Goal: Task Accomplishment & Management: Manage account settings

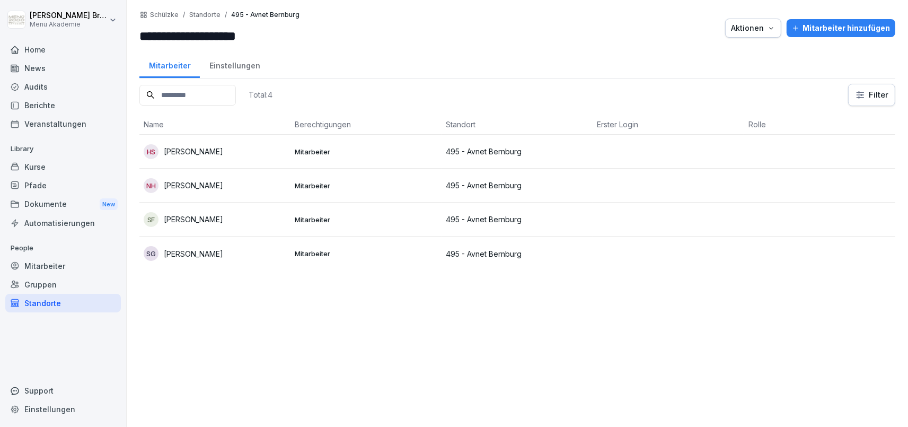
click at [172, 152] on p "[PERSON_NAME]" at bounding box center [193, 151] width 59 height 11
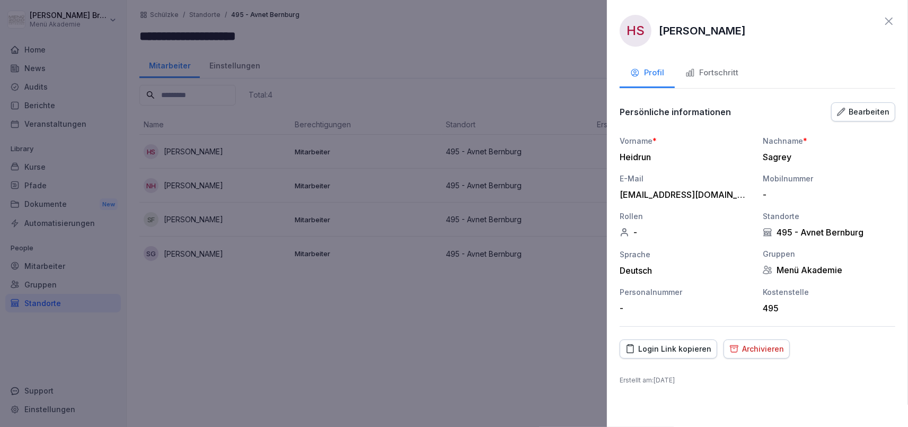
click at [736, 72] on div "Fortschritt" at bounding box center [711, 73] width 53 height 12
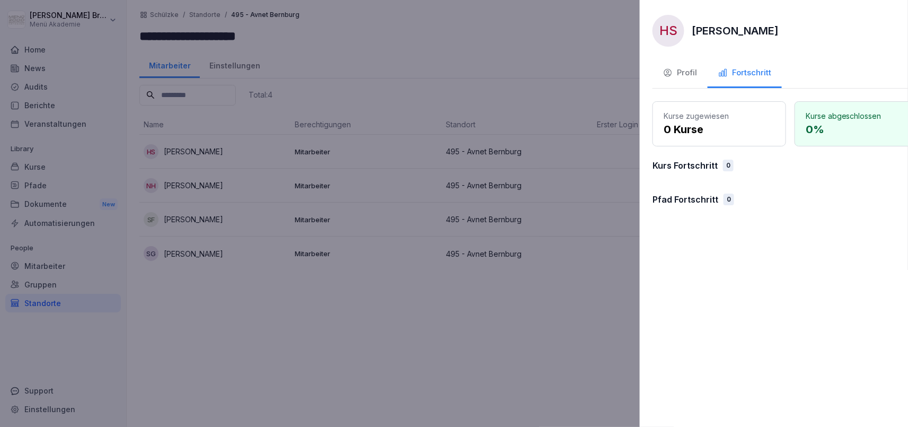
click at [469, 290] on div at bounding box center [454, 213] width 908 height 427
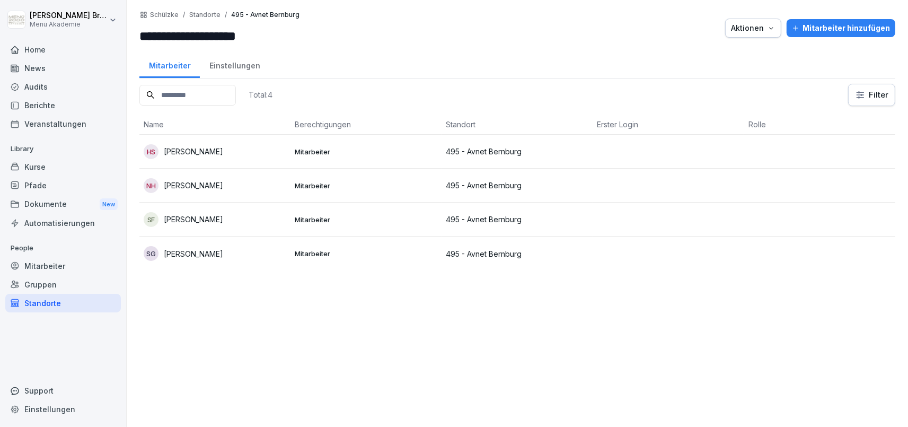
click at [492, 149] on p "495 - Avnet Bernburg" at bounding box center [517, 151] width 143 height 11
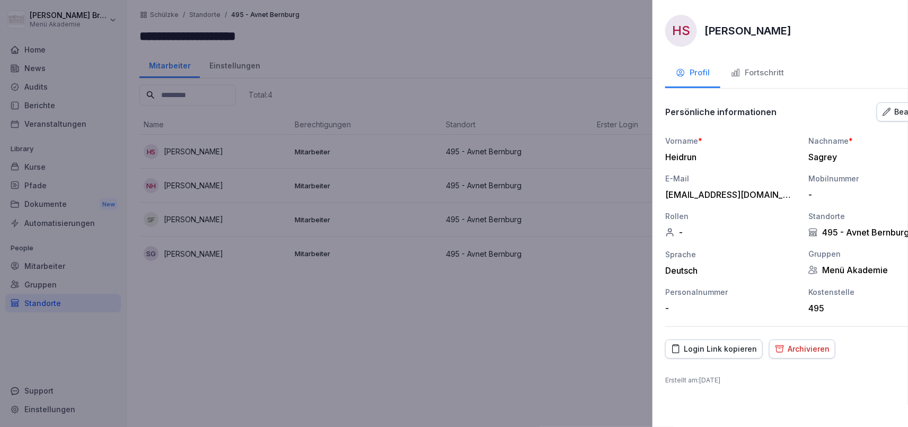
click at [492, 319] on div at bounding box center [454, 213] width 908 height 427
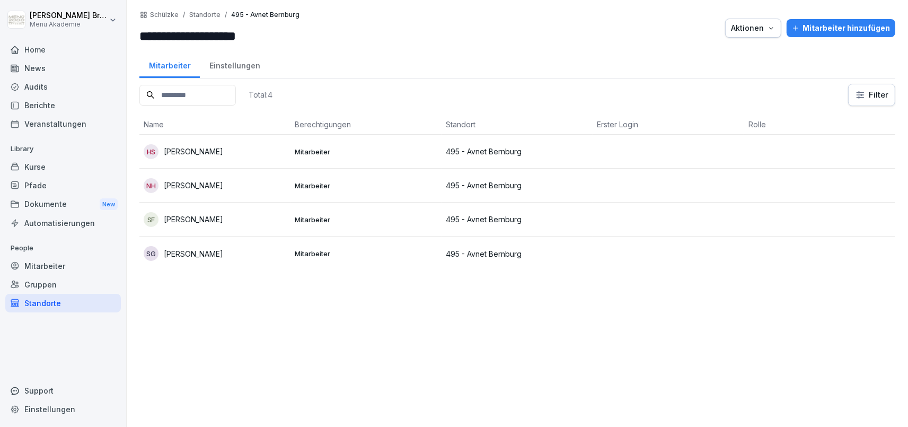
click at [488, 252] on p "495 - Avnet Bernburg" at bounding box center [517, 253] width 143 height 11
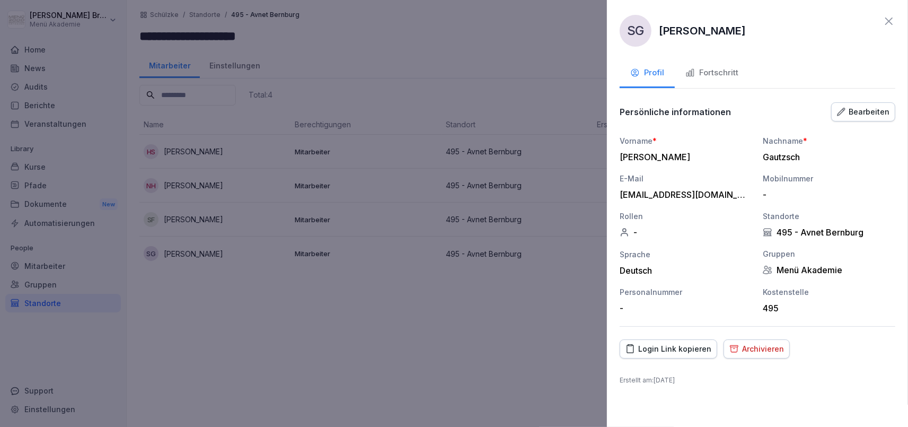
click at [67, 265] on div at bounding box center [454, 213] width 908 height 427
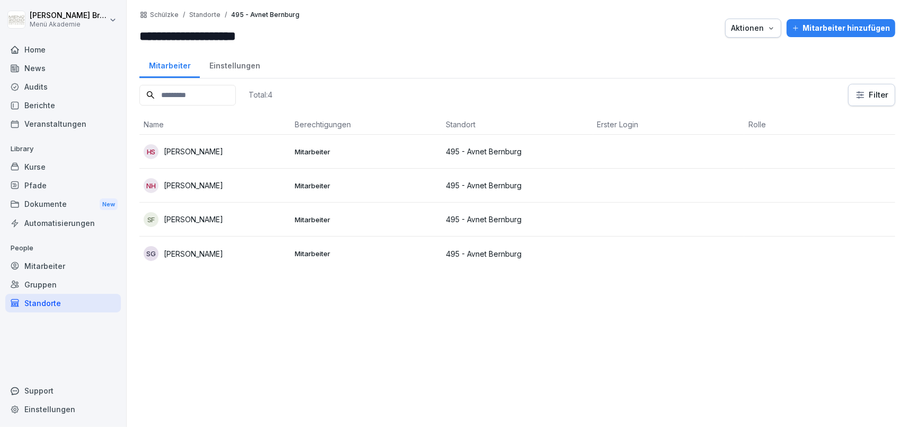
click at [50, 262] on div "Mitarbeiter" at bounding box center [63, 266] width 116 height 19
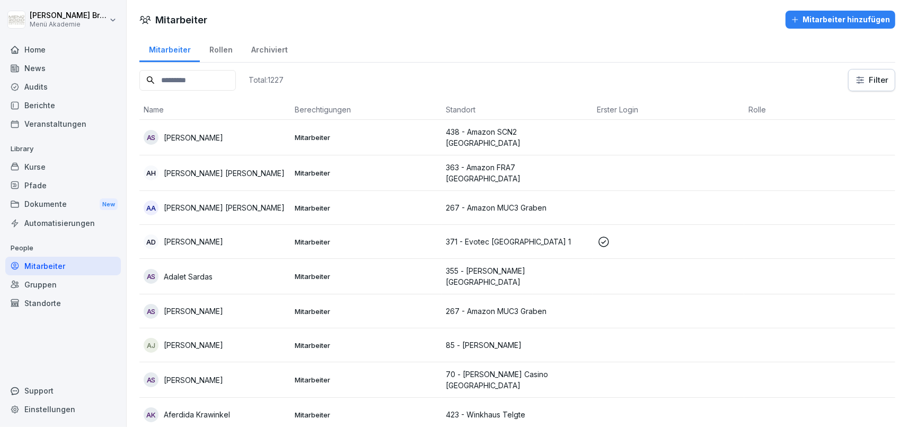
click at [52, 277] on div "Gruppen" at bounding box center [63, 284] width 116 height 19
click at [45, 184] on div "Pfade" at bounding box center [63, 185] width 116 height 19
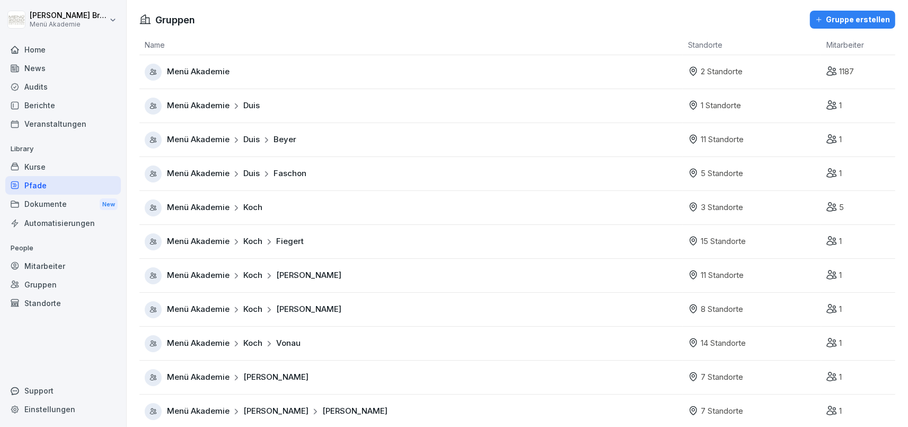
click at [43, 163] on div "Kurse" at bounding box center [63, 166] width 116 height 19
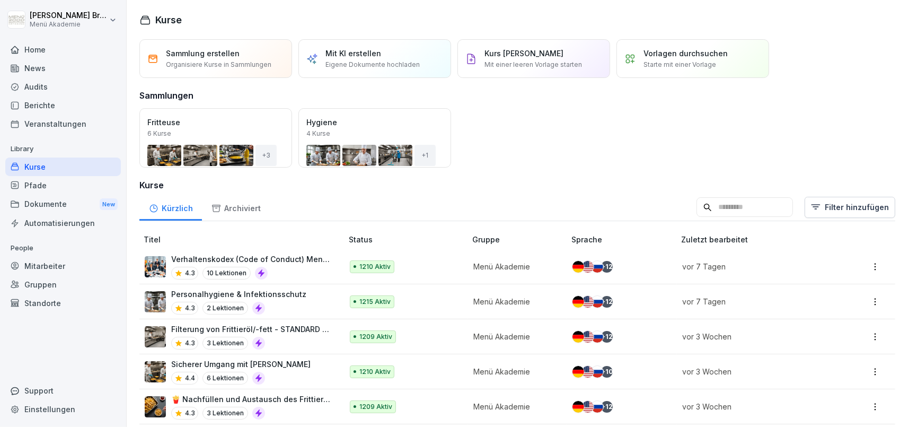
click at [58, 188] on div "Pfade" at bounding box center [63, 185] width 116 height 19
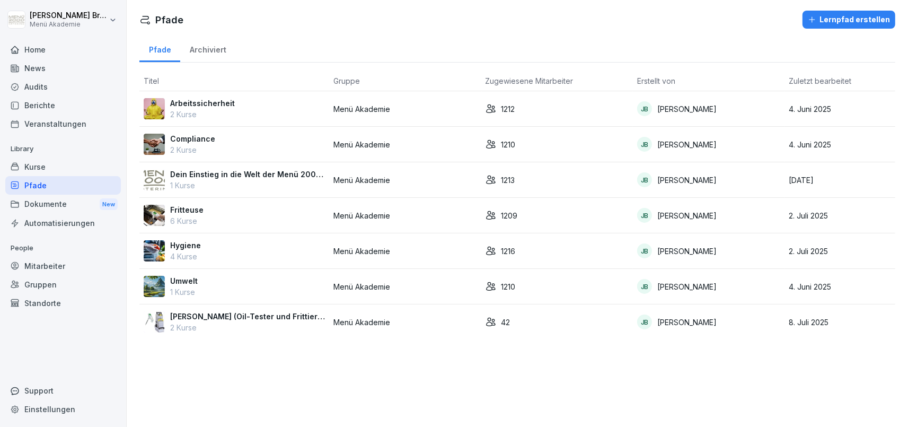
click at [217, 106] on p "Arbeitssicherheit" at bounding box center [202, 103] width 65 height 11
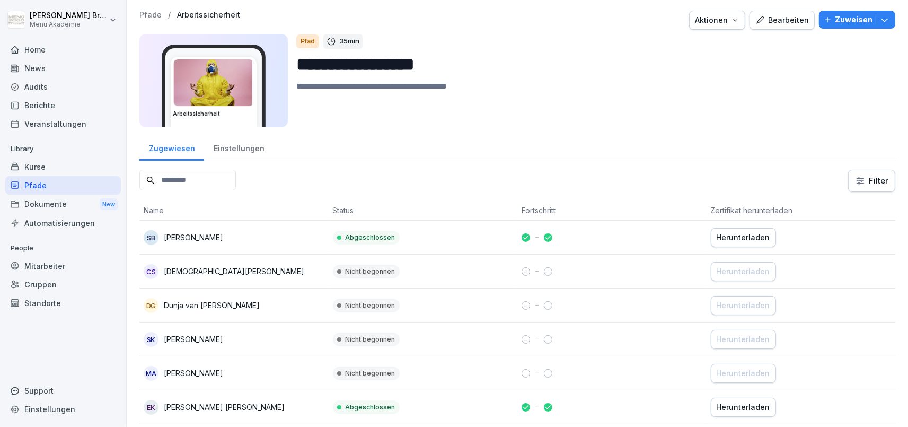
click at [856, 22] on p "Zuweisen" at bounding box center [854, 20] width 38 height 12
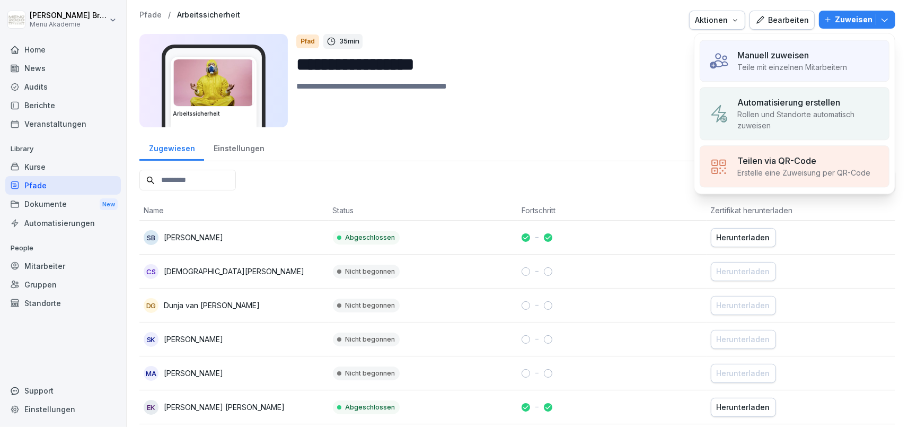
click at [600, 84] on textarea at bounding box center [591, 104] width 591 height 48
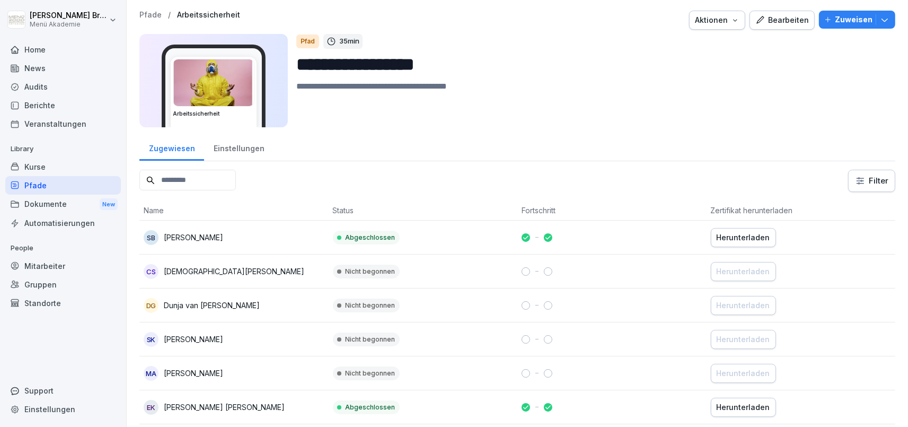
click at [844, 25] on p "Zuweisen" at bounding box center [854, 20] width 38 height 12
click at [726, 18] on div "Aktionen" at bounding box center [717, 20] width 45 height 12
click at [568, 70] on html "**********" at bounding box center [454, 213] width 908 height 427
click at [796, 25] on div "Bearbeiten" at bounding box center [782, 20] width 54 height 12
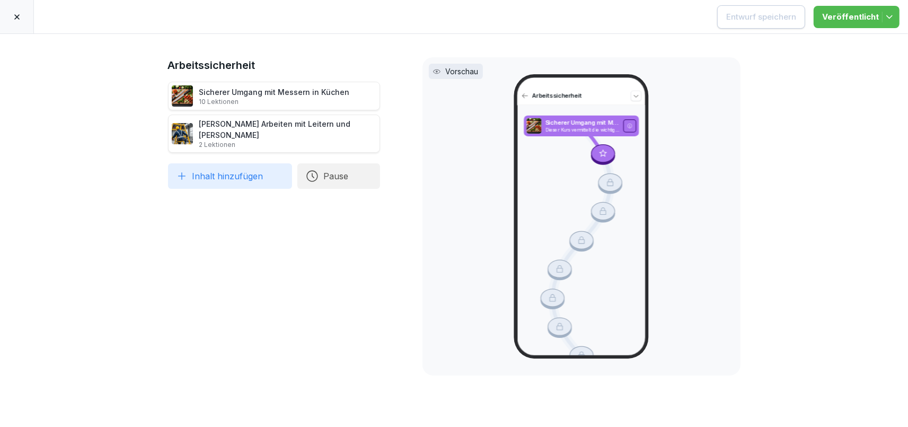
click at [18, 12] on div at bounding box center [17, 16] width 34 height 33
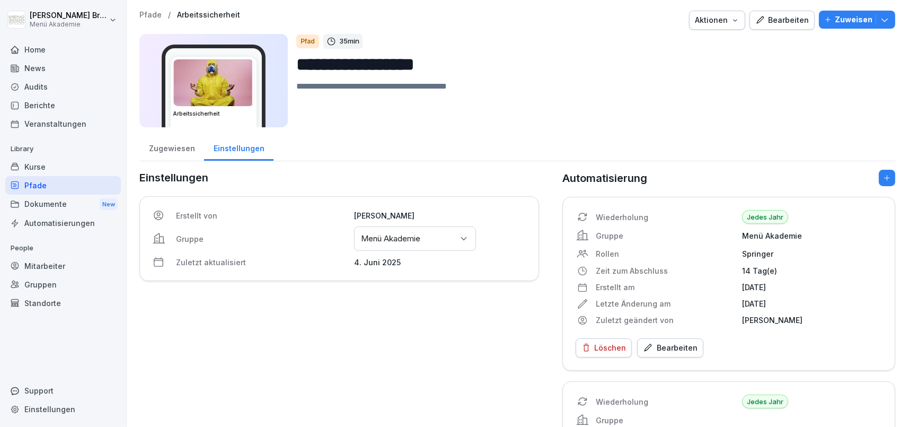
click at [887, 16] on icon "button" at bounding box center [884, 19] width 11 height 11
click at [508, 83] on textarea at bounding box center [591, 104] width 591 height 48
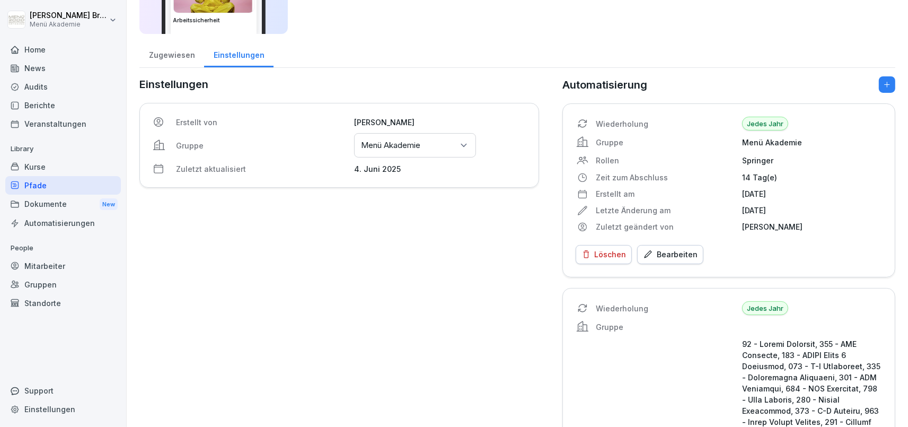
scroll to position [122, 0]
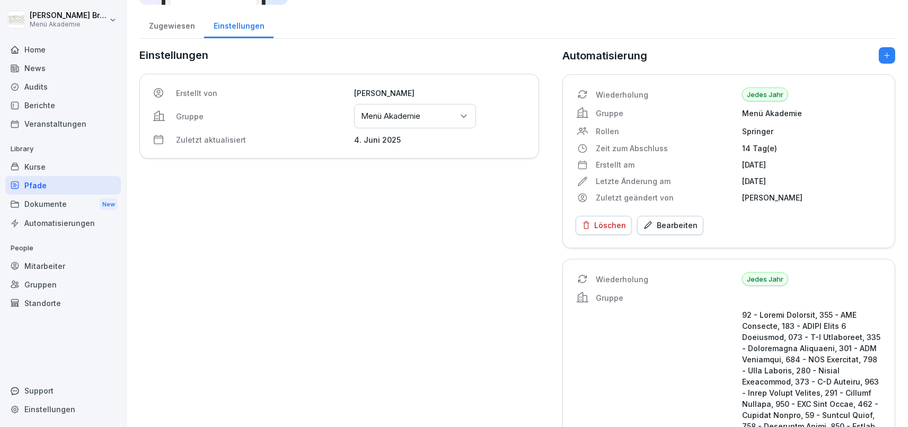
click at [680, 227] on div "Wiederholung Jedes Jahr Gruppe Menü Akademie [PERSON_NAME] Zeit zum Abschluss 1…" at bounding box center [728, 161] width 333 height 174
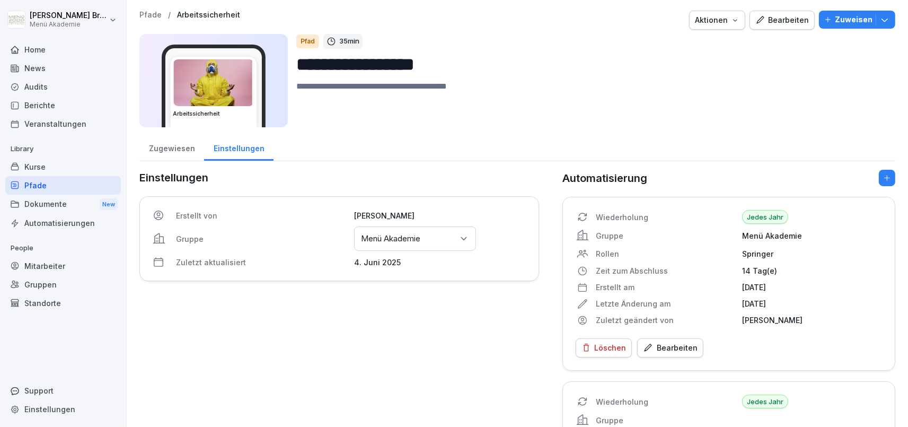
click at [580, 102] on textarea at bounding box center [591, 104] width 591 height 48
click at [34, 155] on p "Library" at bounding box center [63, 148] width 116 height 17
click at [67, 263] on div "Mitarbeiter" at bounding box center [63, 266] width 116 height 19
